Goal: Transaction & Acquisition: Purchase product/service

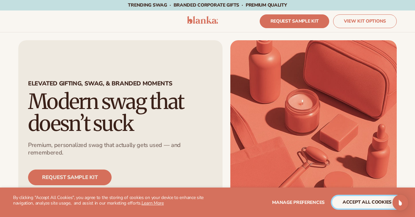
click at [350, 201] on button "accept all cookies" at bounding box center [367, 202] width 70 height 12
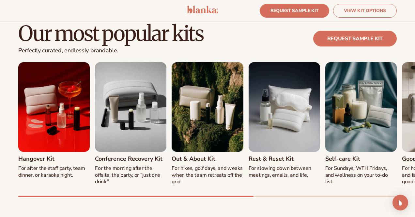
scroll to position [570, 0]
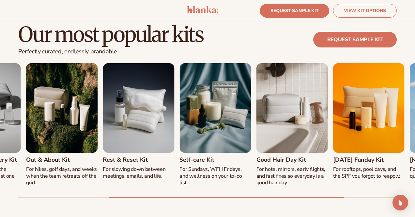
click at [345, 196] on div at bounding box center [226, 196] width 235 height 1
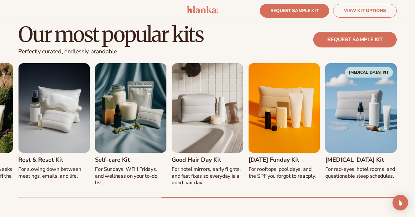
click at [297, 200] on div "Our most popular kits Perfectly curated, endlessly brandable. REQUEST SAMPLE KI…" at bounding box center [207, 110] width 415 height 226
click at [225, 121] on img "6 / 8" at bounding box center [208, 107] width 72 height 89
click at [227, 122] on img "6 / 8" at bounding box center [208, 107] width 72 height 89
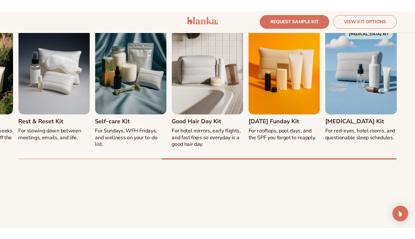
scroll to position [622, 0]
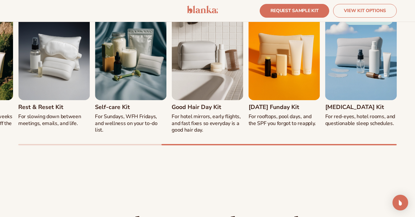
drag, startPoint x: 284, startPoint y: 147, endPoint x: 257, endPoint y: 145, distance: 27.1
click at [257, 146] on div "Our most popular kits Perfectly curated, endlessly brandable. REQUEST SAMPLE KI…" at bounding box center [207, 58] width 415 height 226
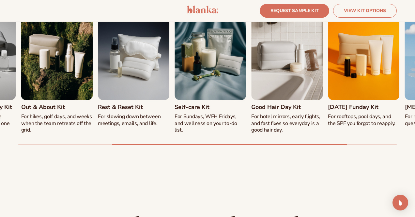
click at [207, 136] on div "Hangover Kit For after the staff party, team dinner, or karaoke night. Conferen…" at bounding box center [207, 77] width 379 height 135
